Goal: Information Seeking & Learning: Check status

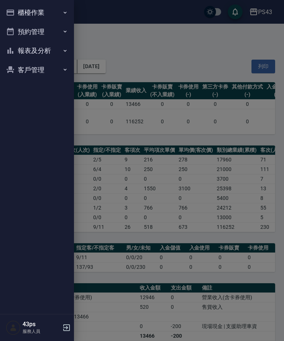
click at [54, 53] on button "報表及分析" at bounding box center [37, 50] width 68 height 19
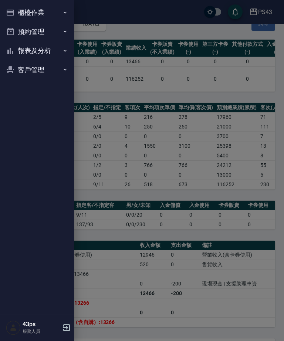
scroll to position [43, 0]
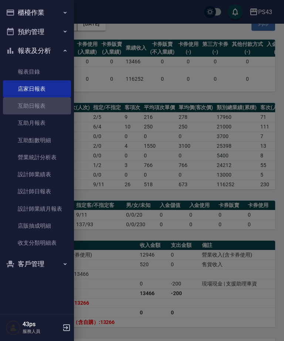
click at [42, 109] on link "互助日報表" at bounding box center [37, 105] width 68 height 17
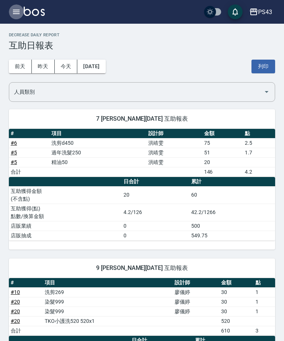
click at [16, 17] on button "button" at bounding box center [16, 11] width 15 height 15
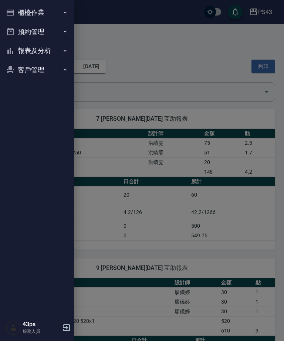
click at [37, 51] on button "報表及分析" at bounding box center [37, 50] width 68 height 19
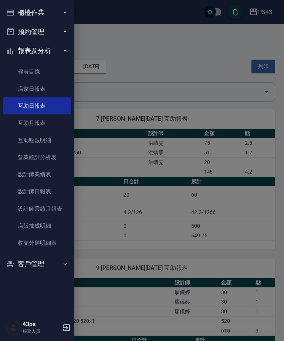
click at [34, 189] on link "設計師日報表" at bounding box center [37, 191] width 68 height 17
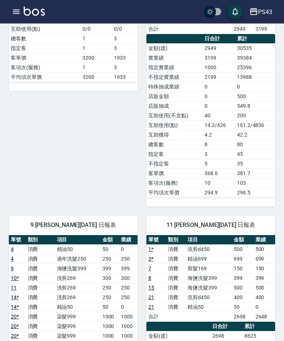
scroll to position [183, 0]
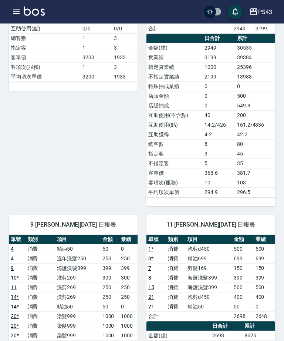
click at [13, 11] on icon "button" at bounding box center [16, 12] width 7 height 4
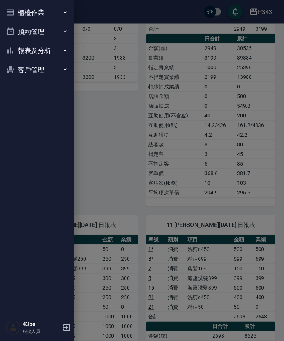
scroll to position [184, 0]
click at [51, 5] on button "櫃檯作業" at bounding box center [37, 12] width 68 height 19
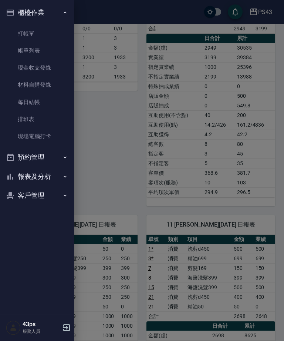
click at [50, 30] on link "打帳單" at bounding box center [37, 33] width 68 height 17
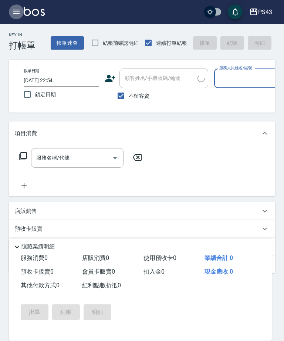
click at [16, 13] on icon "button" at bounding box center [16, 11] width 9 height 9
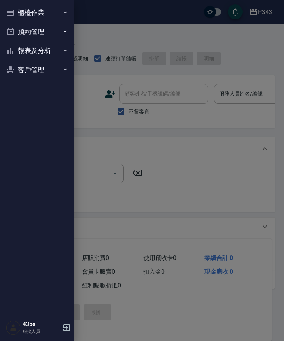
click at [44, 47] on button "報表及分析" at bounding box center [37, 50] width 68 height 19
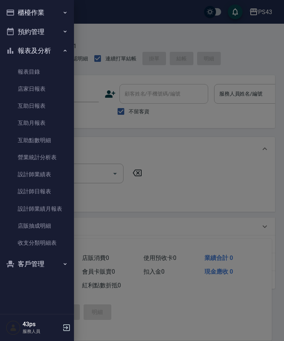
click at [46, 30] on button "預約管理" at bounding box center [37, 31] width 68 height 19
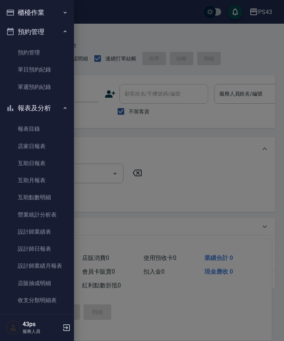
click at [49, 14] on button "櫃檯作業" at bounding box center [37, 12] width 68 height 19
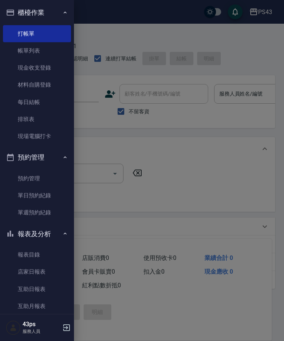
click at [46, 51] on link "帳單列表" at bounding box center [37, 50] width 68 height 17
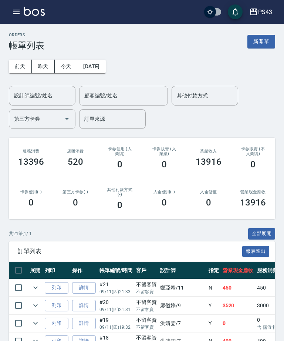
click at [87, 288] on link "詳情" at bounding box center [84, 287] width 24 height 11
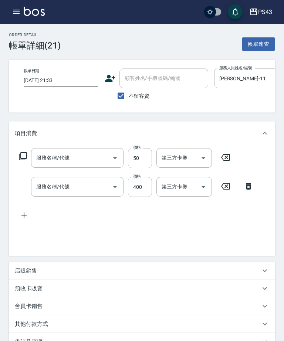
type input "[DATE] 21:33"
checkbox input "true"
type input "[PERSON_NAME]-11"
type input "精油50(105)"
type input "洗剪d450(24)"
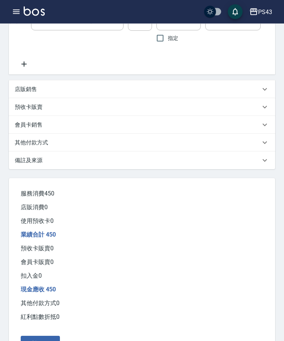
scroll to position [209, 0]
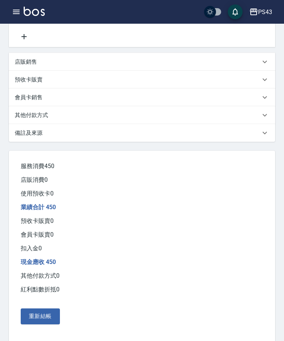
click at [13, 16] on icon "button" at bounding box center [16, 11] width 9 height 9
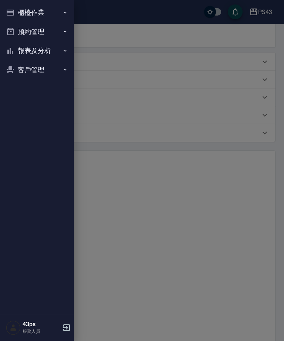
click at [54, 55] on button "報表及分析" at bounding box center [37, 50] width 68 height 19
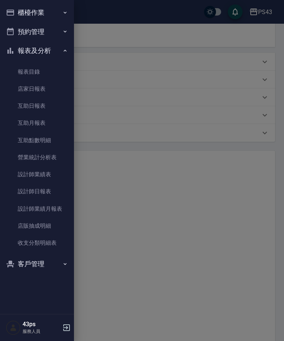
click at [52, 194] on link "設計師日報表" at bounding box center [37, 191] width 68 height 17
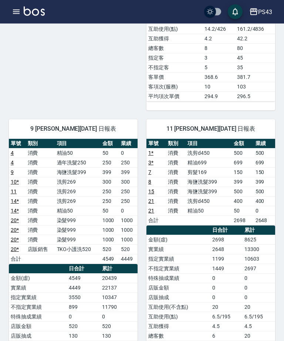
scroll to position [279, 0]
click at [263, 212] on td "0" at bounding box center [264, 211] width 21 height 10
click at [20, 16] on icon "button" at bounding box center [16, 11] width 9 height 9
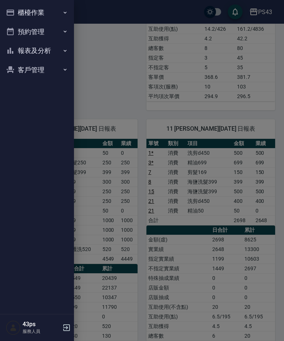
click at [47, 9] on button "櫃檯作業" at bounding box center [37, 12] width 68 height 19
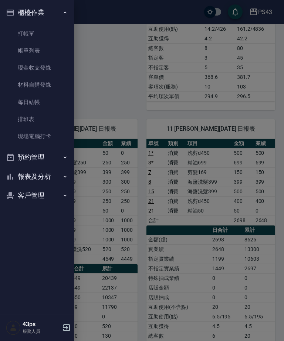
click at [46, 46] on link "帳單列表" at bounding box center [37, 50] width 68 height 17
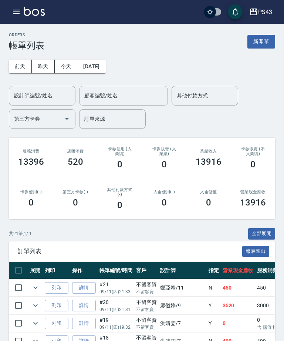
click at [85, 285] on link "詳情" at bounding box center [84, 287] width 24 height 11
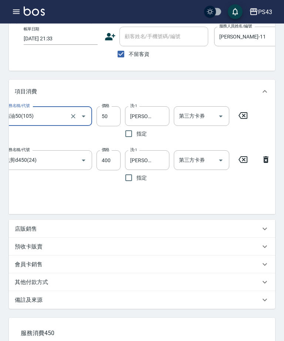
scroll to position [44, 0]
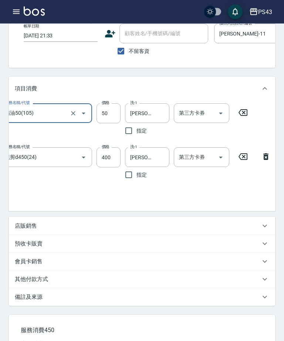
click at [245, 280] on div "其他付款方式" at bounding box center [138, 280] width 246 height 8
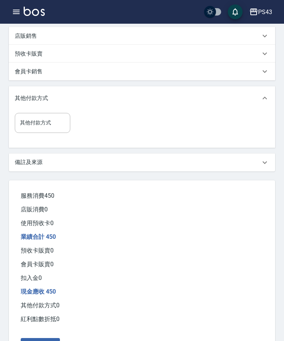
scroll to position [264, 0]
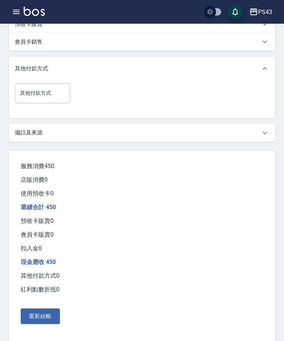
click at [48, 324] on button "重新結帳" at bounding box center [40, 316] width 39 height 16
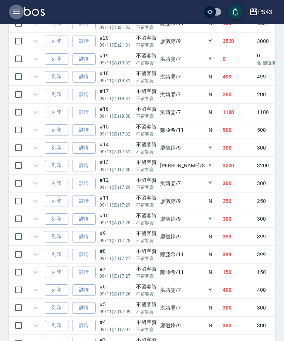
click at [20, 14] on icon "button" at bounding box center [16, 11] width 9 height 9
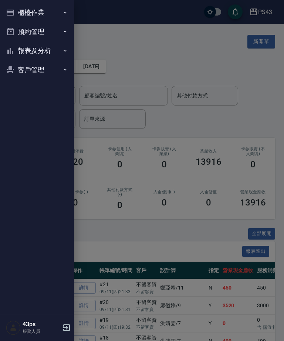
click at [54, 48] on button "報表及分析" at bounding box center [37, 50] width 68 height 19
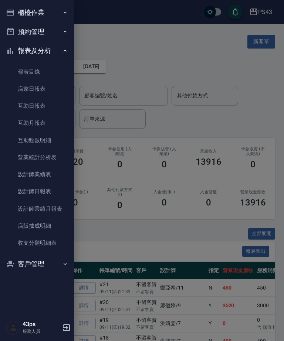
click at [51, 90] on link "店家日報表" at bounding box center [37, 88] width 68 height 17
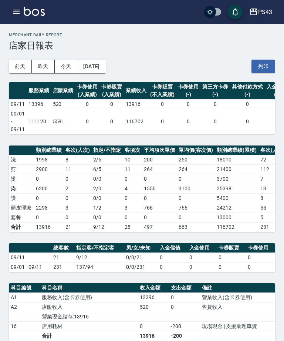
click at [11, 13] on button "button" at bounding box center [16, 11] width 15 height 15
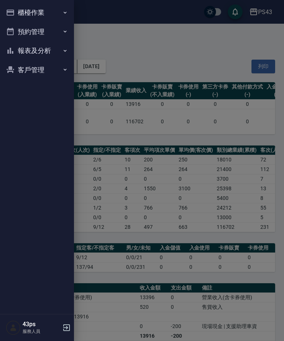
click at [61, 47] on button "報表及分析" at bounding box center [37, 50] width 68 height 19
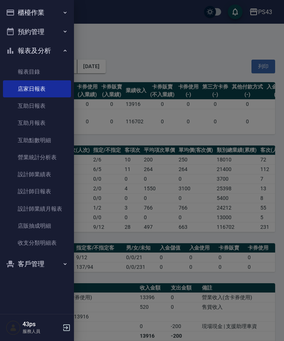
click at [57, 194] on link "設計師日報表" at bounding box center [37, 191] width 68 height 17
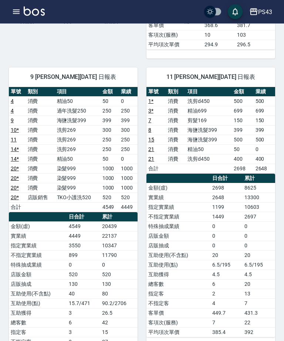
scroll to position [332, 0]
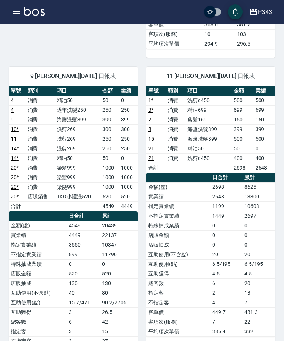
click at [15, 17] on button "button" at bounding box center [16, 11] width 15 height 15
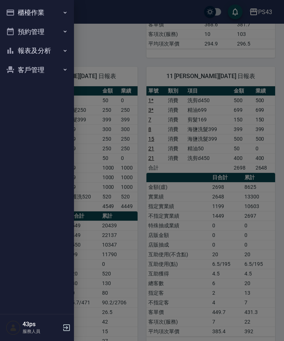
click at [19, 11] on button "櫃檯作業" at bounding box center [37, 12] width 68 height 19
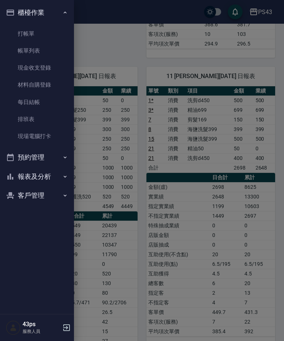
click at [51, 52] on link "帳單列表" at bounding box center [37, 50] width 68 height 17
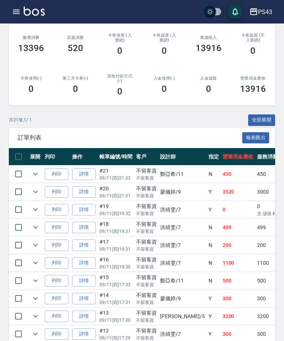
scroll to position [117, 0]
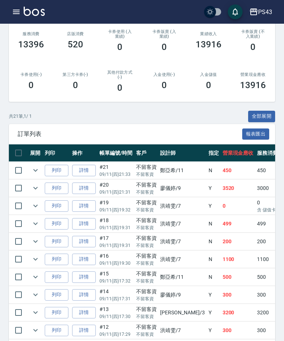
click at [85, 171] on link "詳情" at bounding box center [84, 170] width 24 height 11
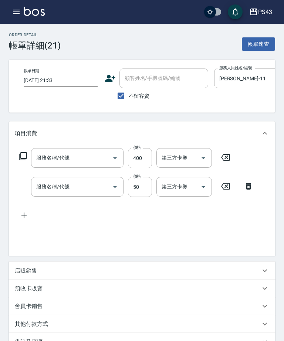
type input "[DATE] 21:33"
checkbox input "true"
type input "[PERSON_NAME]-11"
type input "洗剪d450(24)"
type input "精油50(105)"
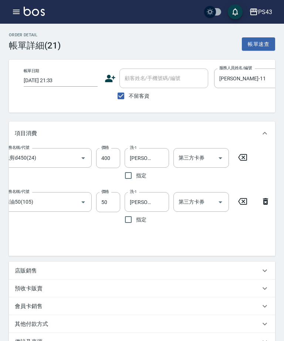
scroll to position [0, 31]
click at [16, 11] on icon "button" at bounding box center [16, 11] width 9 height 9
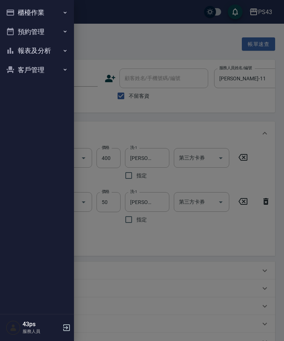
click at [54, 45] on button "報表及分析" at bounding box center [37, 50] width 68 height 19
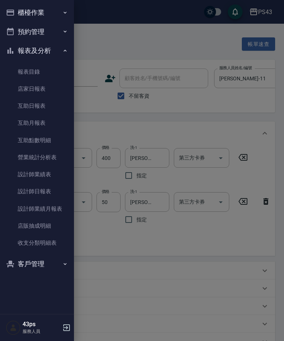
click at [51, 107] on link "互助日報表" at bounding box center [37, 105] width 68 height 17
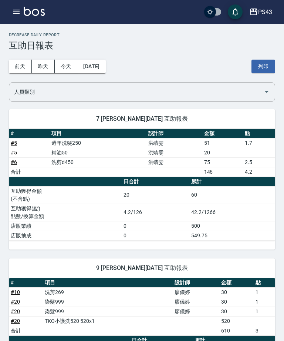
click at [11, 10] on button "button" at bounding box center [16, 11] width 15 height 15
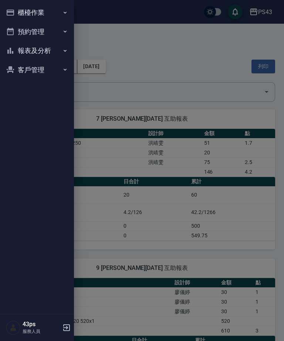
click at [49, 51] on button "報表及分析" at bounding box center [37, 50] width 68 height 19
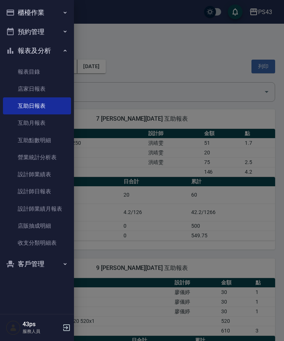
click at [48, 195] on link "設計師日報表" at bounding box center [37, 191] width 68 height 17
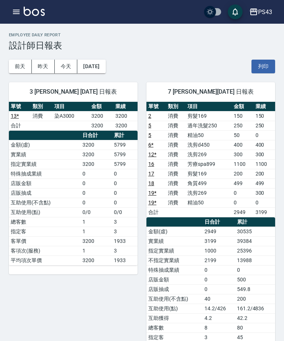
click at [17, 14] on icon "button" at bounding box center [16, 12] width 7 height 4
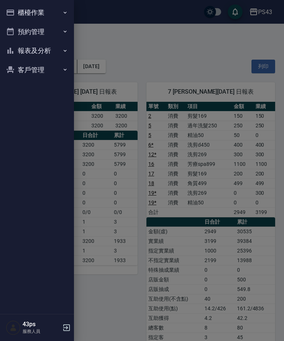
click at [61, 48] on button "報表及分析" at bounding box center [37, 50] width 68 height 19
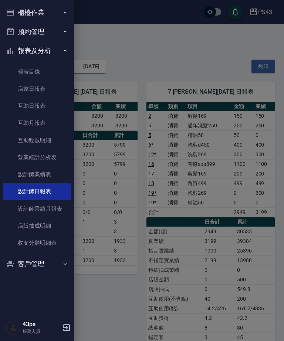
click at [141, 60] on div at bounding box center [142, 170] width 284 height 341
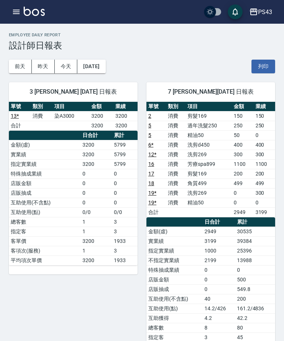
click at [188, 61] on div "[DATE] [DATE] [DATE] [DATE] 列印" at bounding box center [142, 66] width 266 height 31
click at [43, 69] on button "昨天" at bounding box center [43, 67] width 23 height 14
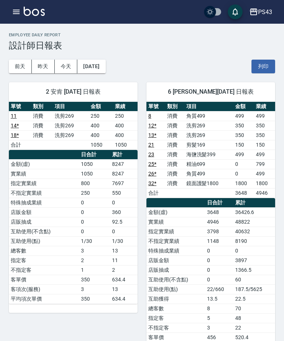
click at [67, 62] on button "今天" at bounding box center [66, 67] width 23 height 14
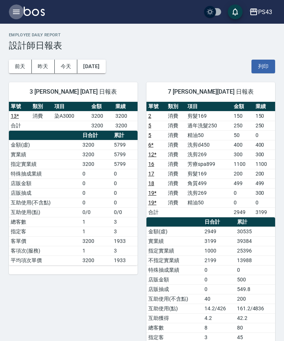
click at [18, 9] on icon "button" at bounding box center [16, 11] width 9 height 9
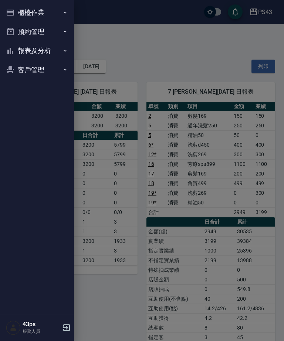
click at [134, 57] on div at bounding box center [142, 170] width 284 height 341
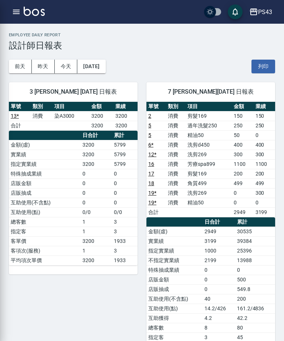
click at [50, 54] on div "[DATE] [DATE] [DATE] [DATE] 列印" at bounding box center [142, 66] width 266 height 31
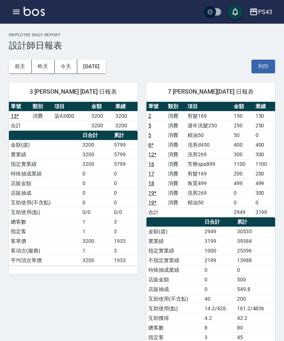
click at [17, 14] on icon "button" at bounding box center [16, 12] width 7 height 4
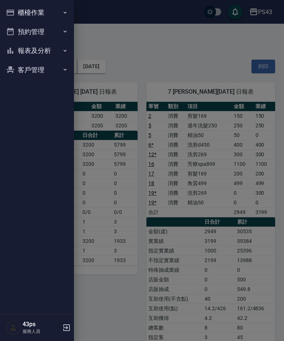
click at [51, 49] on button "報表及分析" at bounding box center [37, 50] width 68 height 19
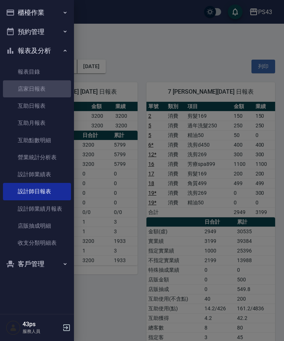
click at [51, 90] on link "店家日報表" at bounding box center [37, 88] width 68 height 17
